Goal: Find contact information: Find contact information

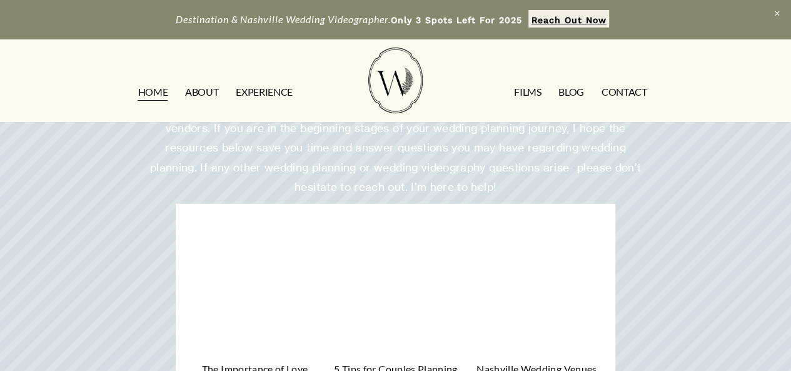
scroll to position [4545, 0]
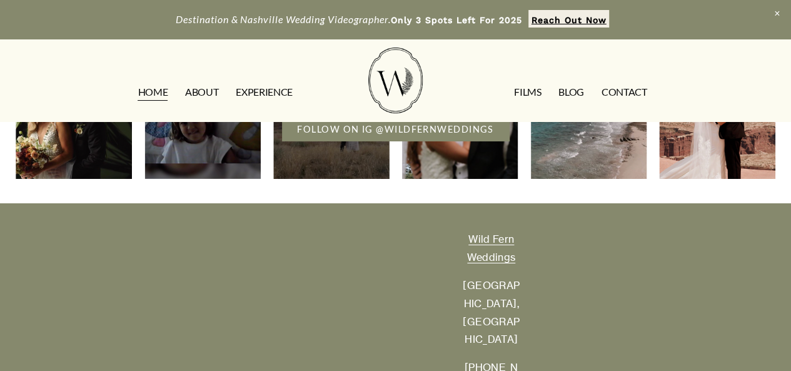
click at [613, 265] on div "Wild Fern Weddings Nashville, TN (931) 209-3309 © 2023 Wild Fern Weddings | Sit…" at bounding box center [395, 342] width 791 height 271
click at [624, 96] on link "CONTACT" at bounding box center [625, 92] width 46 height 20
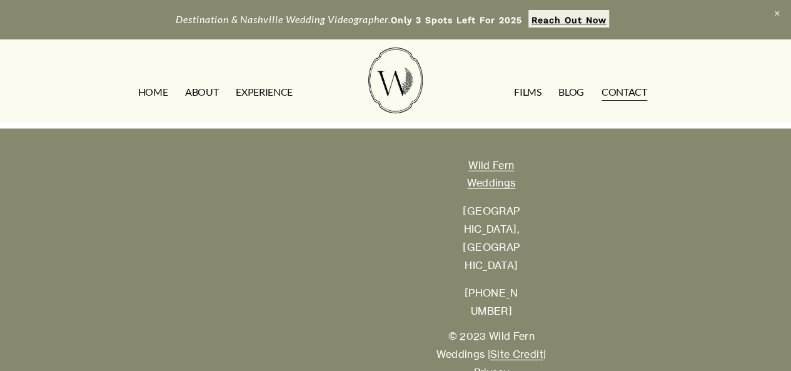
scroll to position [1489, 0]
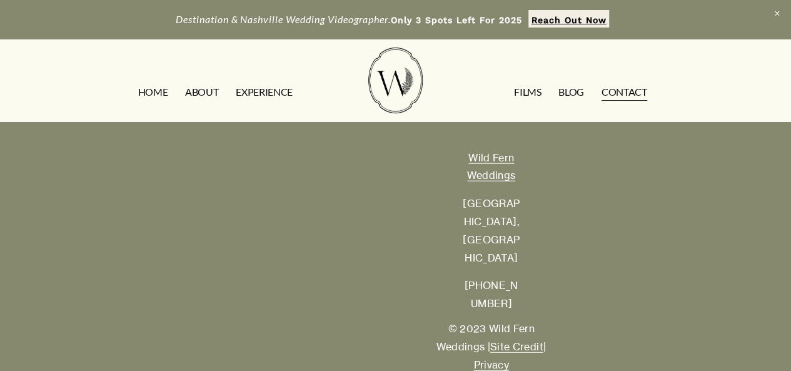
click at [669, 250] on div "Wild Fern Weddings Nashville, TN (931) 209-3309 © 2023 Wild Fern Weddings | Sit…" at bounding box center [395, 261] width 791 height 271
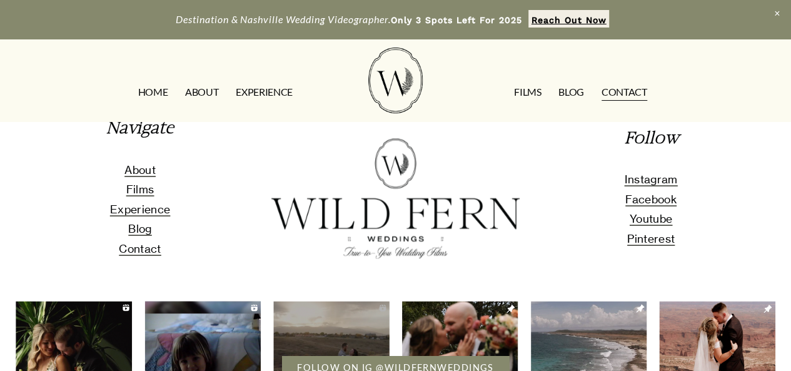
scroll to position [1165, 0]
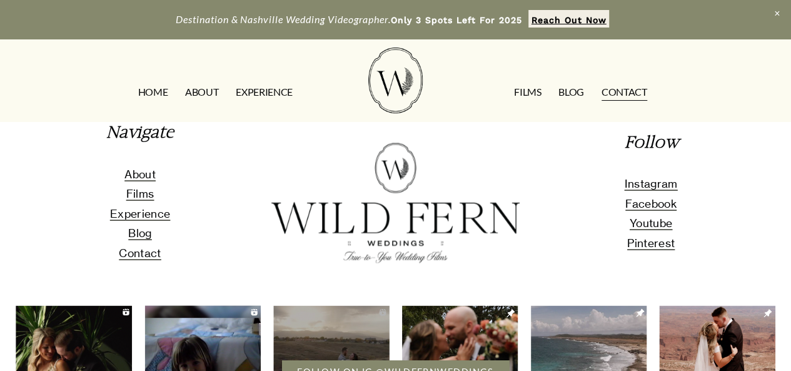
click at [146, 257] on span "Contact" at bounding box center [140, 252] width 42 height 13
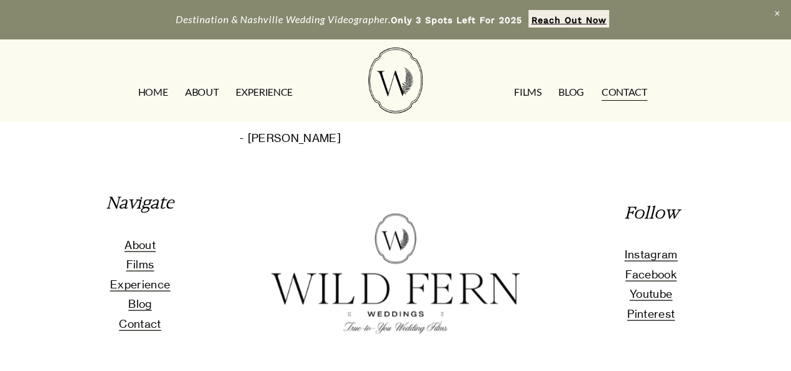
scroll to position [1100, 0]
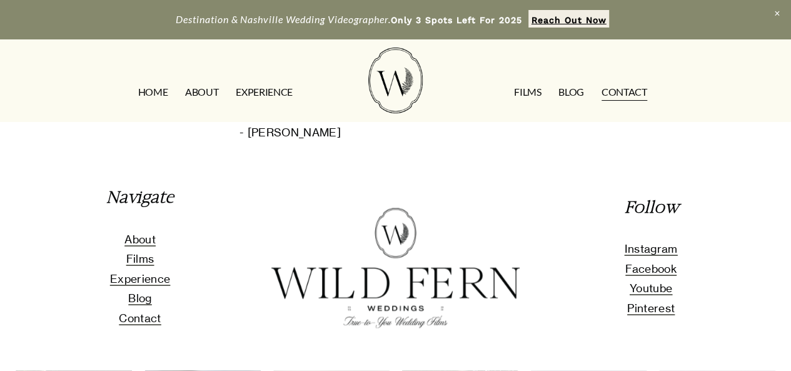
click at [650, 275] on span "Facebook" at bounding box center [650, 267] width 51 height 13
